Goal: Task Accomplishment & Management: Complete application form

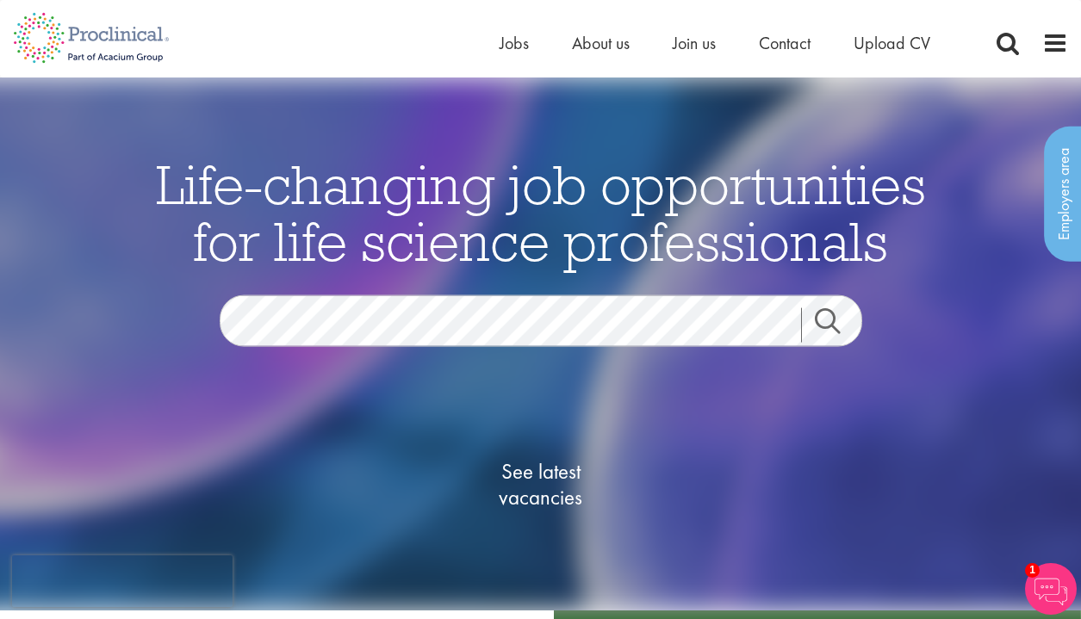
click at [819, 327] on link "Search" at bounding box center [838, 325] width 74 height 34
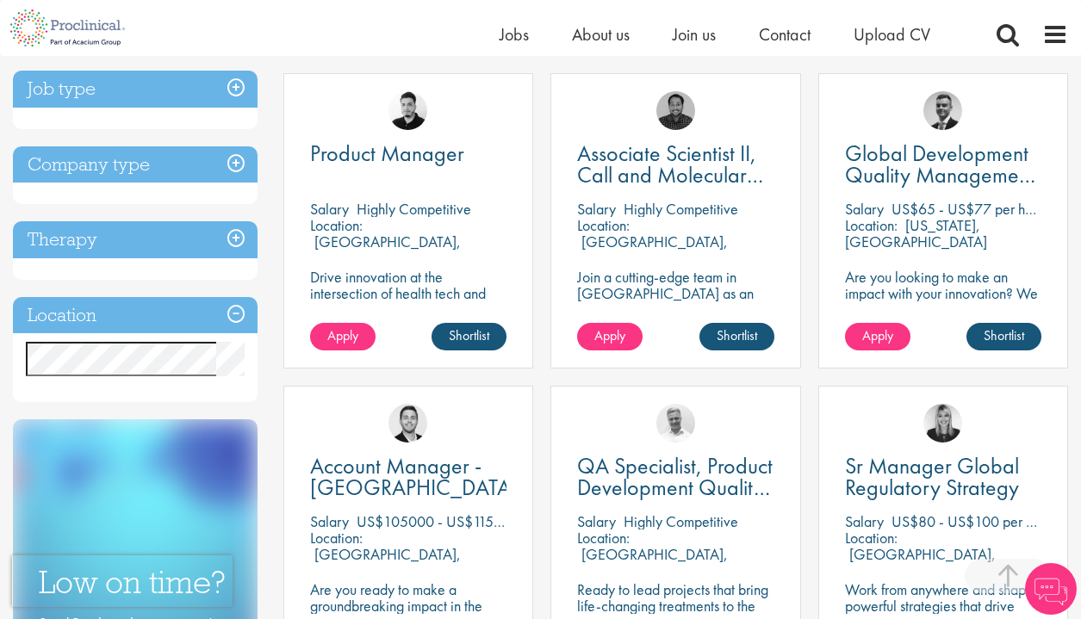
scroll to position [651, 0]
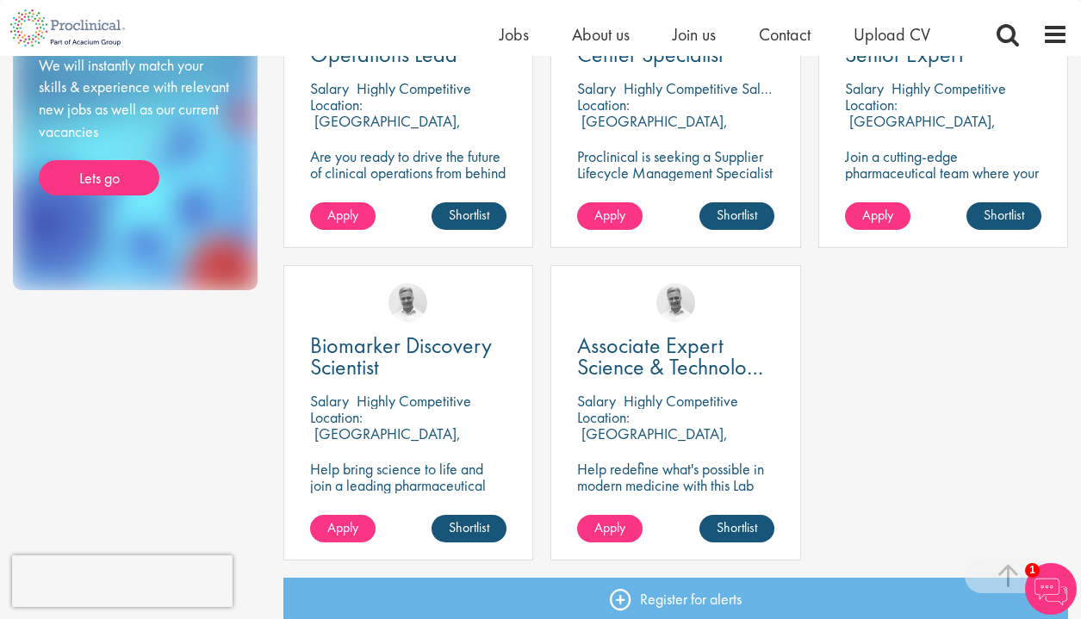
scroll to position [1123, 0]
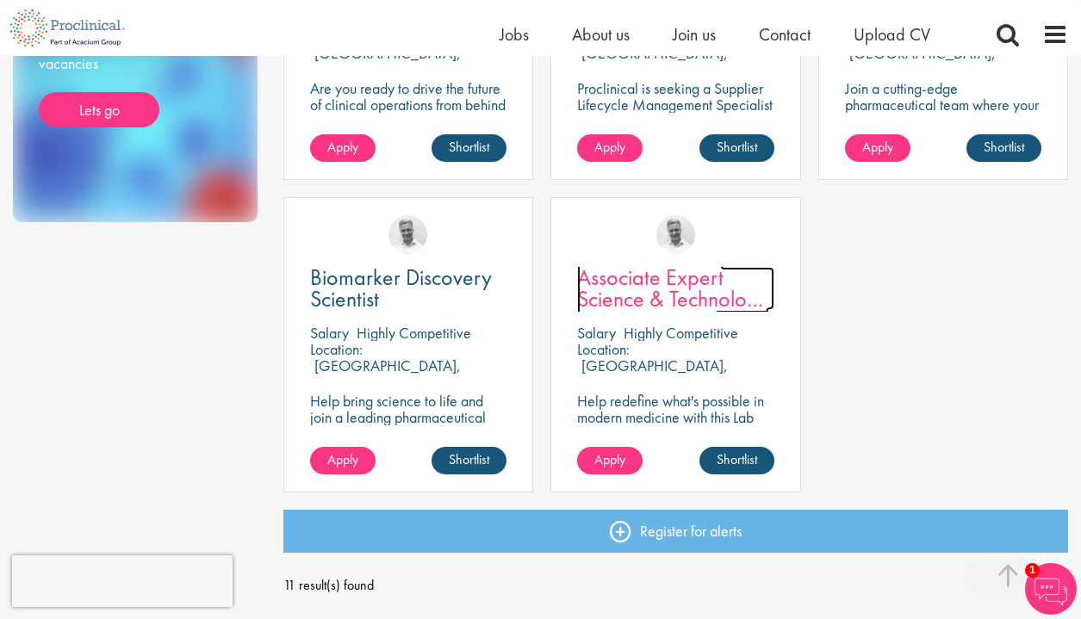
click at [660, 289] on span "Associate Expert Science & Technology (Lab Technician)" at bounding box center [673, 299] width 192 height 72
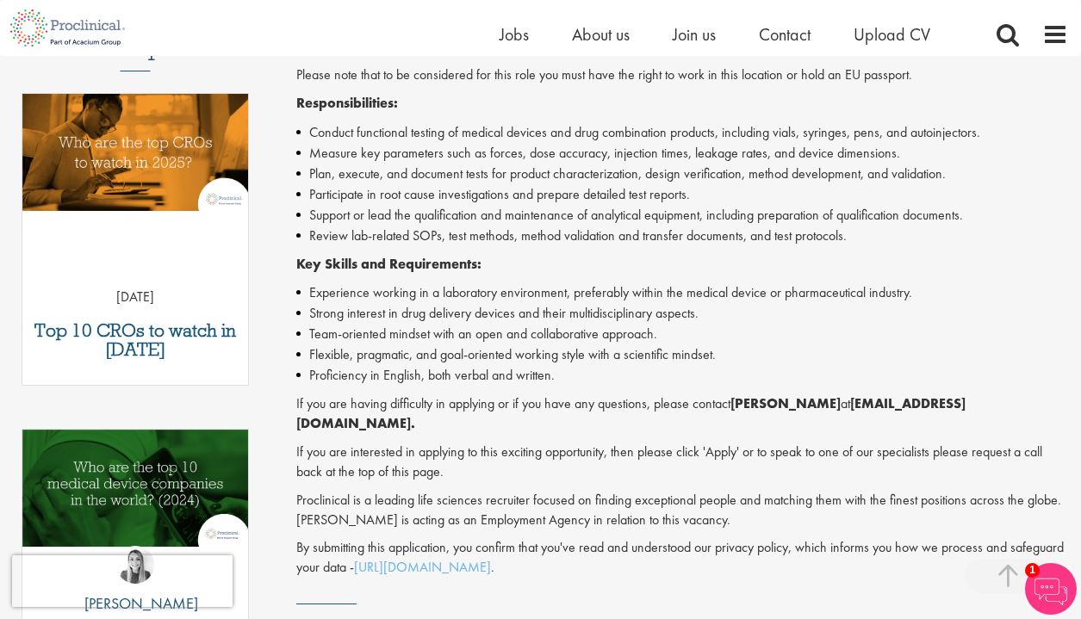
scroll to position [534, 0]
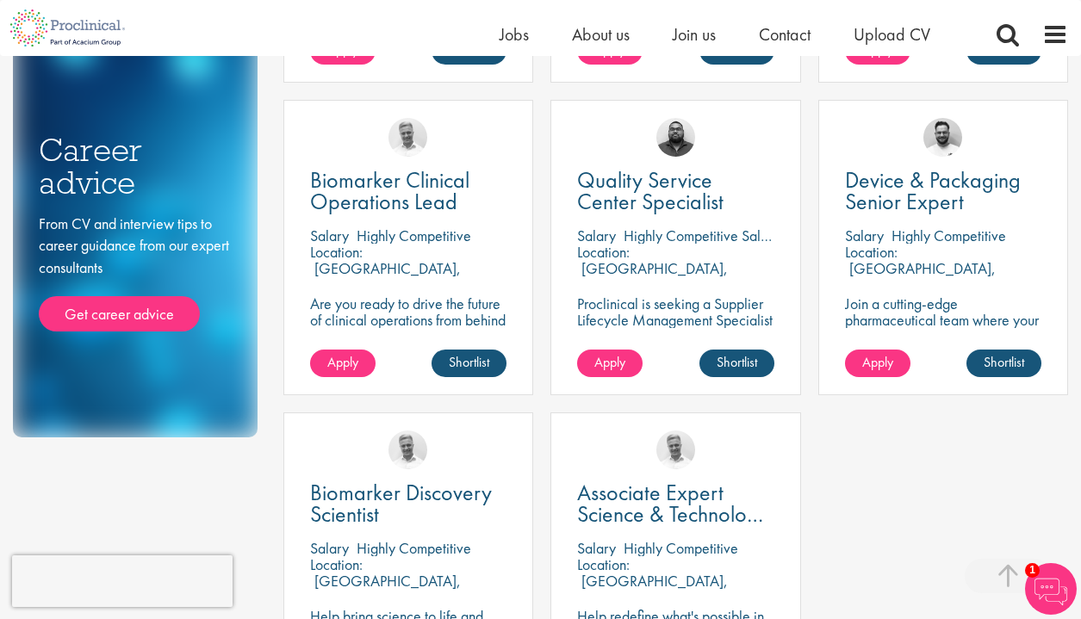
scroll to position [911, 0]
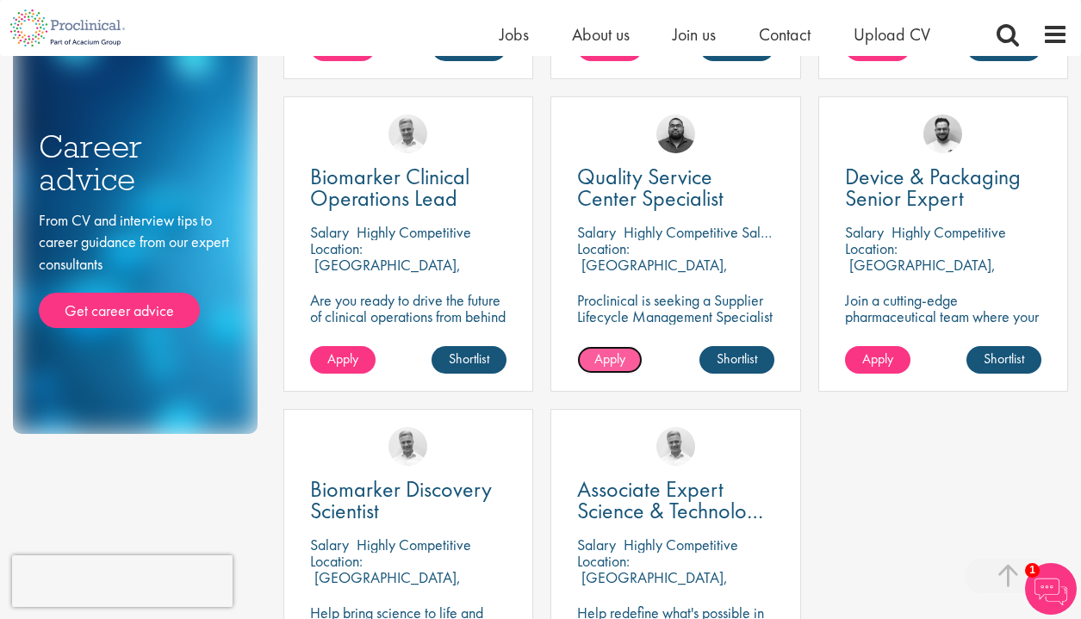
click at [615, 364] on span "Apply" at bounding box center [609, 359] width 31 height 18
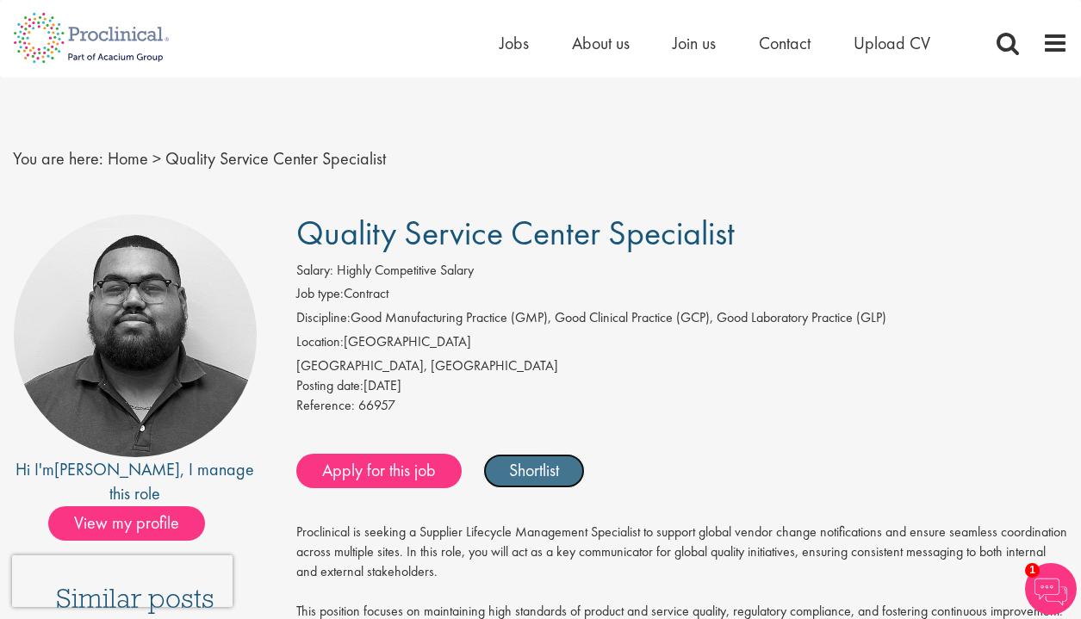
click at [521, 467] on link "Shortlist" at bounding box center [534, 471] width 102 height 34
click at [521, 467] on link "Shortlisted" at bounding box center [543, 471] width 120 height 34
